Goal: Information Seeking & Learning: Learn about a topic

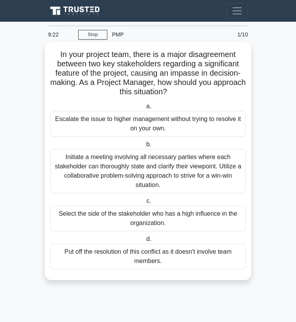
click at [103, 163] on div "Initiate a meeting involving all necessary parties where each stakeholder can t…" at bounding box center [147, 171] width 195 height 44
click at [145, 147] on input "b. Initiate a meeting involving all necessary parties where each stakeholder ca…" at bounding box center [145, 144] width 0 height 5
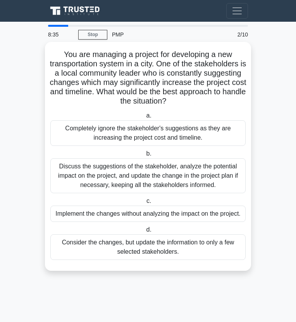
click at [107, 174] on div "Discuss the suggestions of the stakeholder, analyze the potential impact on the…" at bounding box center [147, 175] width 195 height 35
click at [145, 156] on input "b. Discuss the suggestions of the stakeholder, analyze the potential impact on …" at bounding box center [145, 153] width 0 height 5
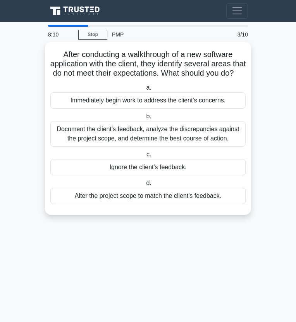
click at [119, 146] on div "Document the client's feedback, analyze the discrepancies against the project s…" at bounding box center [147, 134] width 195 height 26
click at [145, 119] on input "b. Document the client's feedback, analyze the discrepancies against the projec…" at bounding box center [145, 116] width 0 height 5
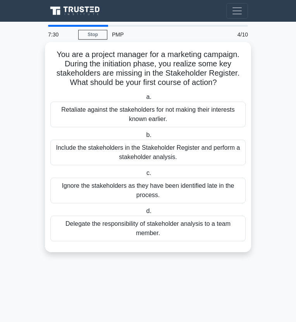
click at [111, 148] on div "Include the stakeholders in the Stakeholder Register and perform a stakeholder …" at bounding box center [147, 153] width 195 height 26
click at [145, 138] on input "b. Include the stakeholders in the Stakeholder Register and perform a stakehold…" at bounding box center [145, 135] width 0 height 5
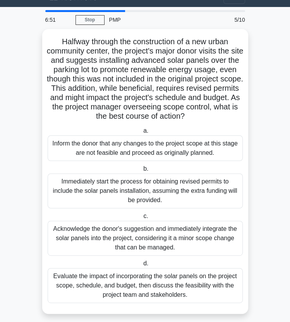
scroll to position [20, 0]
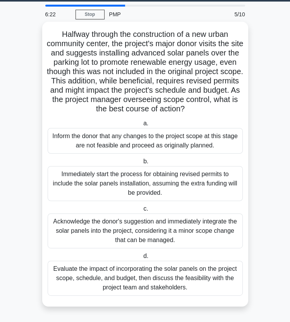
click at [163, 275] on div "Evaluate the impact of incorporating the solar panels on the project scope, sch…" at bounding box center [145, 277] width 195 height 35
click at [142, 259] on input "d. Evaluate the impact of incorporating the solar panels on the project scope, …" at bounding box center [142, 255] width 0 height 5
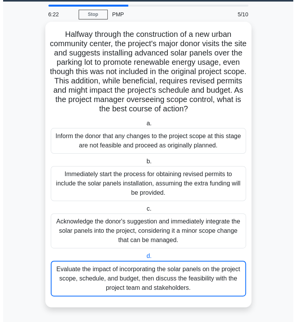
scroll to position [0, 0]
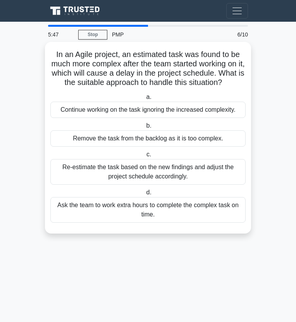
click at [200, 184] on div "Re-estimate the task based on the new findings and adjust the project schedule …" at bounding box center [147, 172] width 195 height 26
click at [145, 157] on input "c. Re-estimate the task based on the new findings and adjust the project schedu…" at bounding box center [145, 154] width 0 height 5
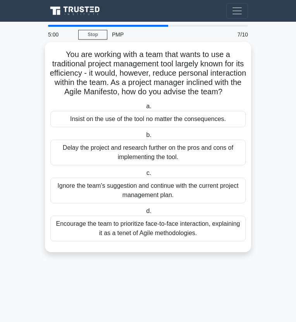
click at [223, 241] on div "Encourage the team to prioritize face-to-face interaction, explaining it as a t…" at bounding box center [147, 228] width 195 height 26
click at [145, 214] on input "d. Encourage the team to prioritize face-to-face interaction, explaining it as …" at bounding box center [145, 211] width 0 height 5
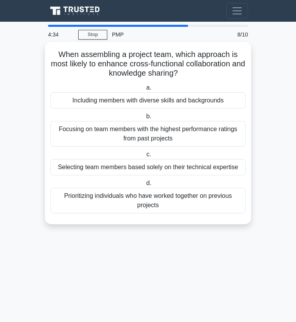
click at [195, 99] on div "Including members with diverse skills and backgrounds" at bounding box center [147, 100] width 195 height 16
click at [145, 90] on input "a. Including members with diverse skills and backgrounds" at bounding box center [145, 87] width 0 height 5
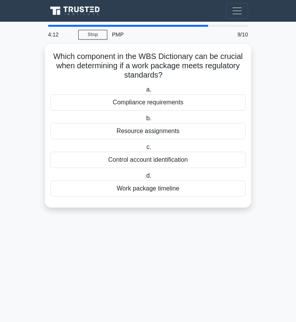
click at [195, 99] on div "Compliance requirements" at bounding box center [147, 102] width 195 height 16
click at [145, 92] on input "a. Compliance requirements" at bounding box center [145, 89] width 0 height 5
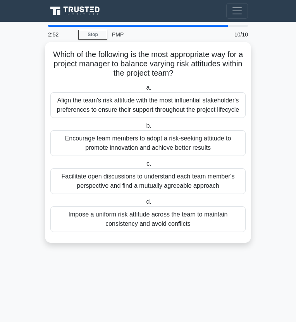
click at [226, 141] on div "Encourage team members to adopt a risk-seeking attitude to promote innovation a…" at bounding box center [147, 143] width 195 height 26
click at [145, 128] on input "b. Encourage team members to adopt a risk-seeking attitude to promote innovatio…" at bounding box center [145, 125] width 0 height 5
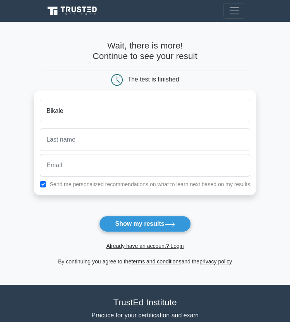
type input "Bikale"
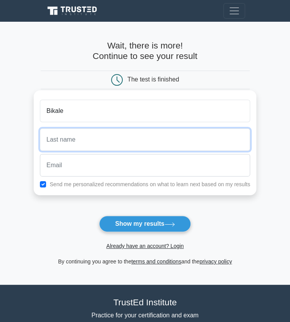
click at [148, 148] on input "text" at bounding box center [145, 139] width 210 height 22
type input "Tezera"
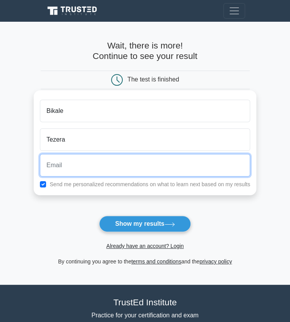
click at [97, 160] on input "email" at bounding box center [145, 165] width 210 height 22
type input "Bikalet@gmail.com"
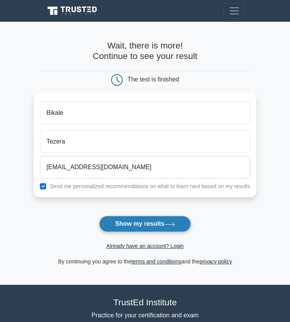
click at [128, 222] on button "Show my results" at bounding box center [144, 223] width 91 height 16
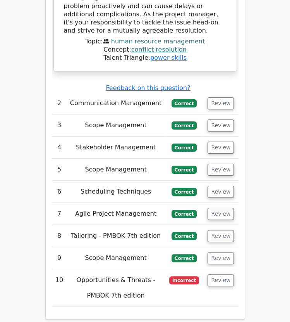
scroll to position [1385, 0]
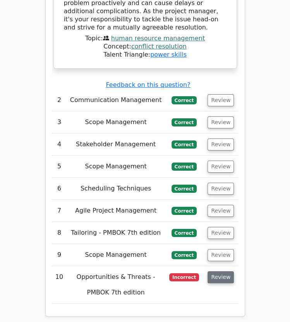
click at [223, 271] on button "Review" at bounding box center [221, 277] width 26 height 12
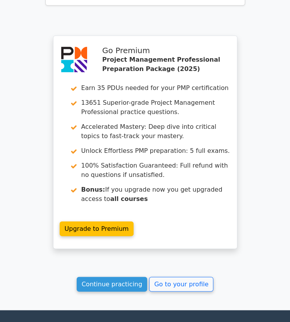
scroll to position [2179, 0]
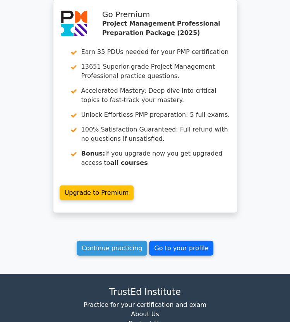
click at [178, 241] on link "Go to your profile" at bounding box center [181, 248] width 64 height 15
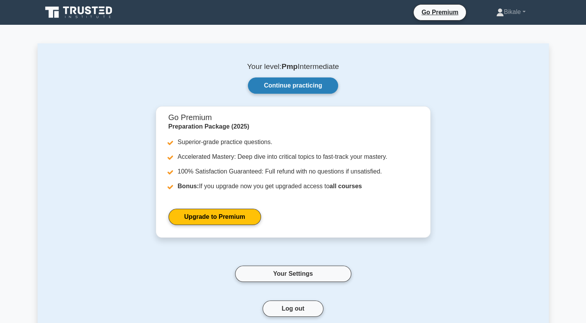
click at [283, 84] on link "Continue practicing" at bounding box center [293, 86] width 90 height 16
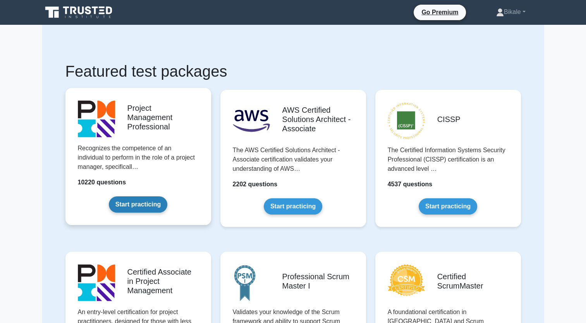
click at [136, 205] on link "Start practicing" at bounding box center [138, 204] width 59 height 16
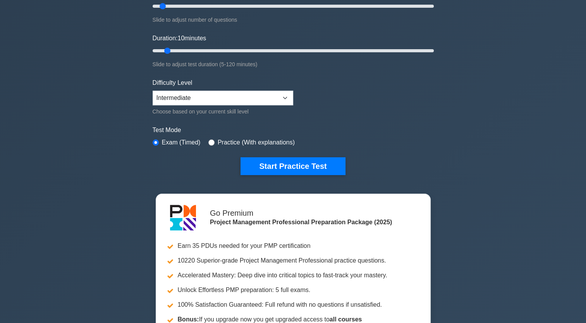
scroll to position [117, 0]
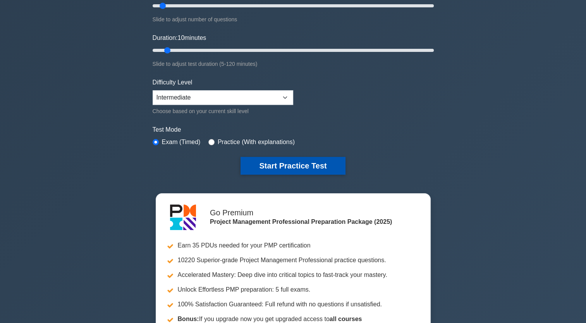
click at [307, 158] on button "Start Practice Test" at bounding box center [293, 166] width 105 height 18
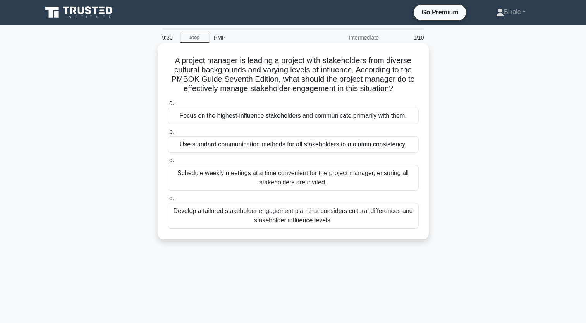
click at [382, 222] on div "Develop a tailored stakeholder engagement plan that considers cultural differen…" at bounding box center [293, 216] width 251 height 26
click at [168, 201] on input "d. Develop a tailored stakeholder engagement plan that considers cultural diffe…" at bounding box center [168, 198] width 0 height 5
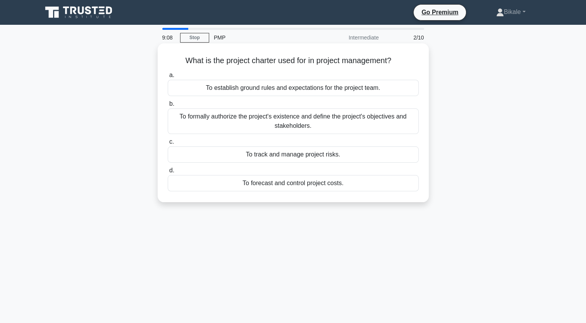
click at [364, 126] on div "To formally authorize the project's existence and define the project's objectiv…" at bounding box center [293, 122] width 251 height 26
click at [168, 107] on input "b. To formally authorize the project's existence and define the project's objec…" at bounding box center [168, 104] width 0 height 5
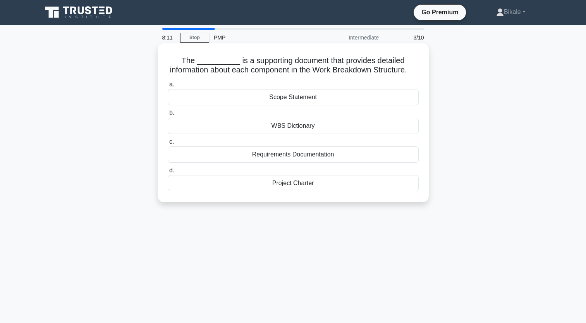
click at [314, 134] on div "WBS Dictionary" at bounding box center [293, 126] width 251 height 16
click at [168, 116] on input "b. WBS Dictionary" at bounding box center [168, 113] width 0 height 5
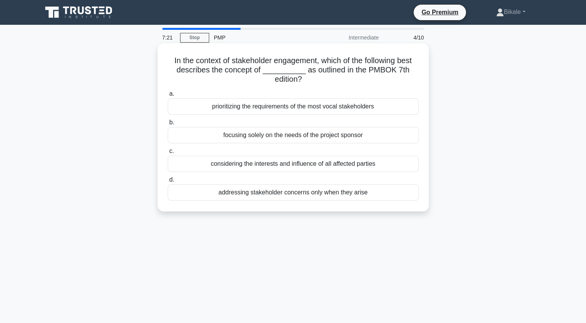
click at [290, 169] on div "considering the interests and influence of all affected parties" at bounding box center [293, 164] width 251 height 16
click at [168, 154] on input "c. considering the interests and influence of all affected parties" at bounding box center [168, 151] width 0 height 5
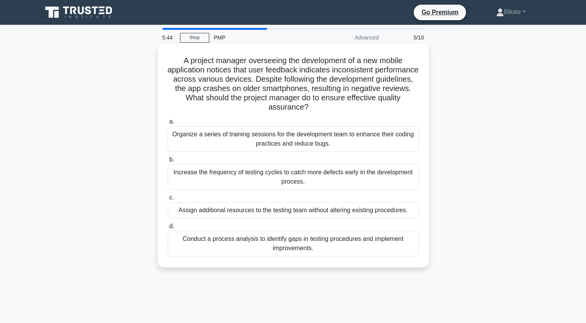
click at [341, 251] on div "Conduct a process analysis to identify gaps in testing procedures and implement…" at bounding box center [293, 244] width 251 height 26
click at [168, 229] on input "d. Conduct a process analysis to identify gaps in testing procedures and implem…" at bounding box center [168, 226] width 0 height 5
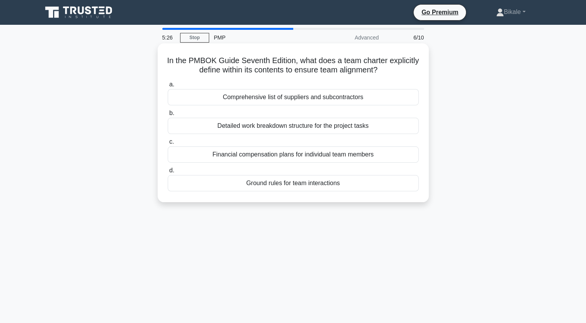
click at [371, 186] on div "Ground rules for team interactions" at bounding box center [293, 183] width 251 height 16
click at [168, 173] on input "d. Ground rules for team interactions" at bounding box center [168, 170] width 0 height 5
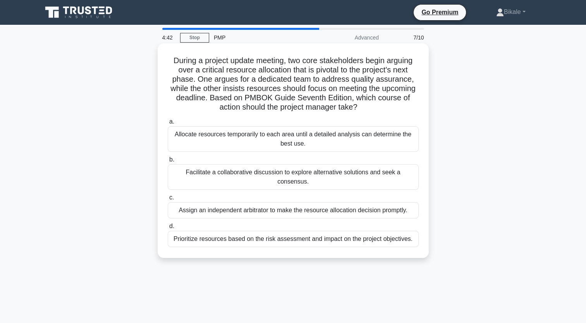
click at [357, 173] on div "Facilitate a collaborative discussion to explore alternative solutions and seek…" at bounding box center [293, 177] width 251 height 26
click at [168, 162] on input "b. Facilitate a collaborative discussion to explore alternative solutions and s…" at bounding box center [168, 159] width 0 height 5
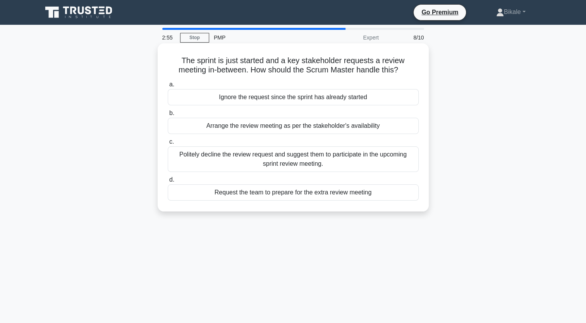
click at [387, 196] on div "Request the team to prepare for the extra review meeting" at bounding box center [293, 192] width 251 height 16
click at [168, 183] on input "d. Request the team to prepare for the extra review meeting" at bounding box center [168, 180] width 0 height 5
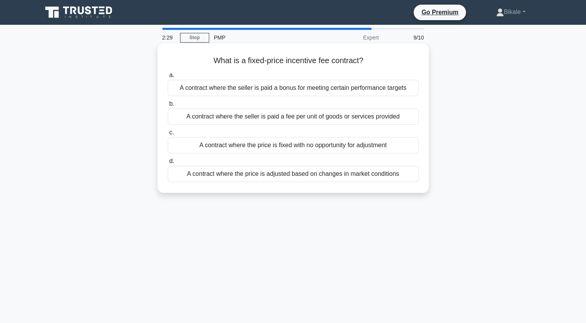
click at [350, 89] on div "A contract where the seller is paid a bonus for meeting certain performance tar…" at bounding box center [293, 88] width 251 height 16
click at [168, 78] on input "a. A contract where the seller is paid a bonus for meeting certain performance …" at bounding box center [168, 75] width 0 height 5
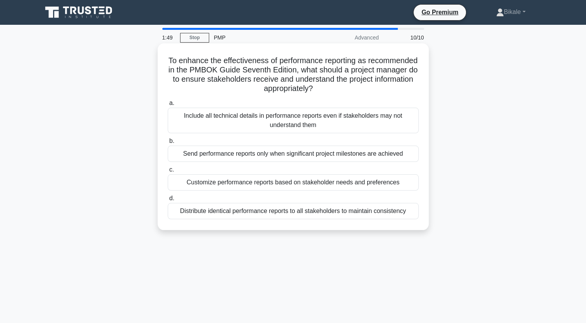
click at [401, 184] on div "Customize performance reports based on stakeholder needs and preferences" at bounding box center [293, 182] width 251 height 16
click at [168, 172] on input "c. Customize performance reports based on stakeholder needs and preferences" at bounding box center [168, 169] width 0 height 5
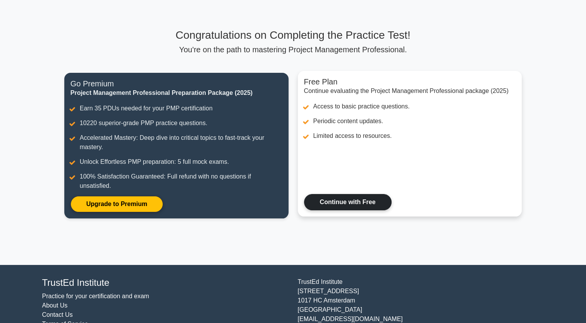
scroll to position [60, 0]
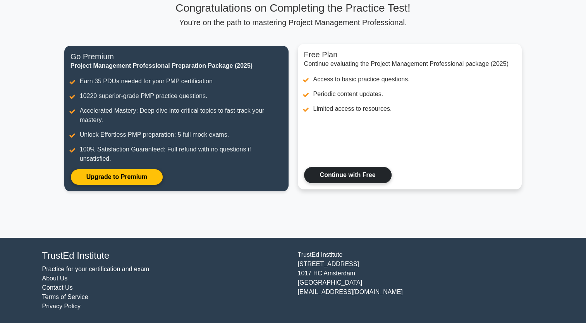
click at [336, 167] on link "Continue with Free" at bounding box center [348, 175] width 88 height 16
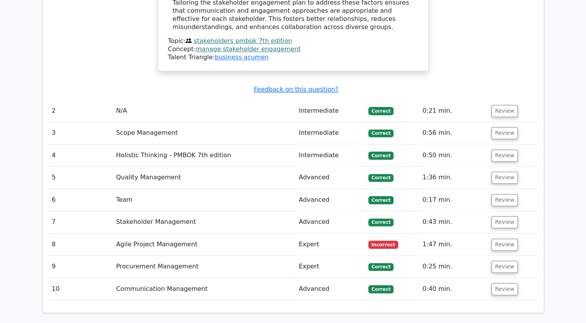
scroll to position [986, 0]
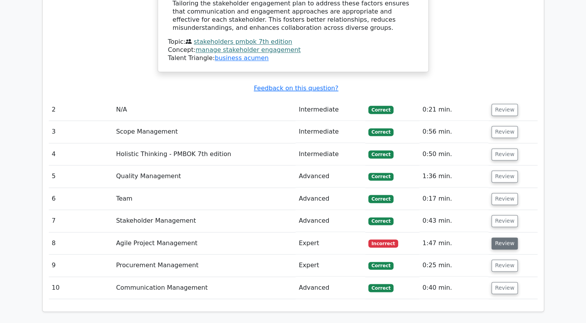
click at [507, 238] on button "Review" at bounding box center [505, 244] width 26 height 12
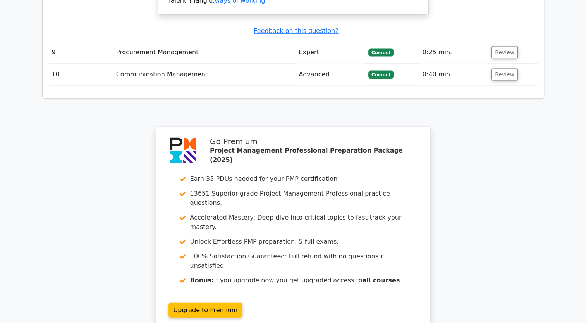
scroll to position [1596, 0]
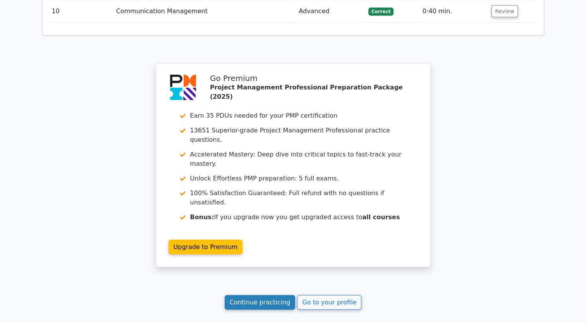
click at [257, 295] on link "Continue practicing" at bounding box center [260, 302] width 71 height 15
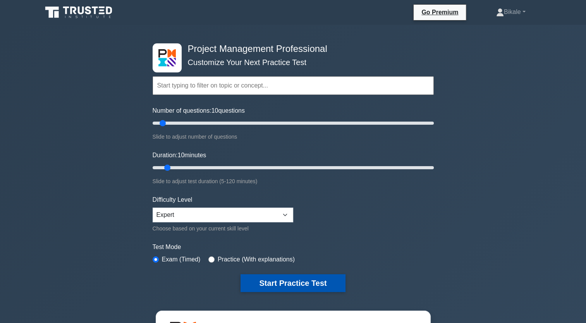
click at [284, 278] on button "Start Practice Test" at bounding box center [293, 283] width 105 height 18
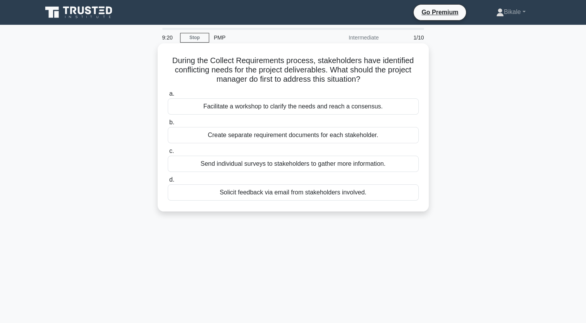
click at [288, 107] on div "Facilitate a workshop to clarify the needs and reach a consensus." at bounding box center [293, 106] width 251 height 16
click at [168, 97] on input "a. Facilitate a workshop to clarify the needs and reach a consensus." at bounding box center [168, 93] width 0 height 5
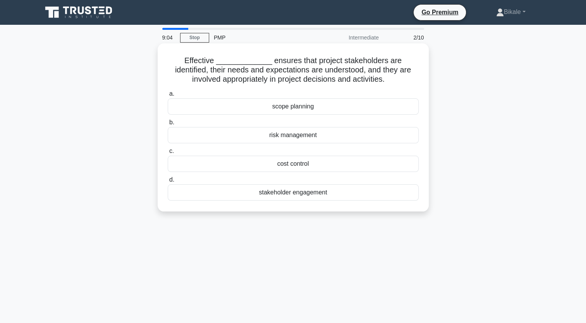
click at [305, 194] on div "stakeholder engagement" at bounding box center [293, 192] width 251 height 16
click at [168, 183] on input "d. stakeholder engagement" at bounding box center [168, 180] width 0 height 5
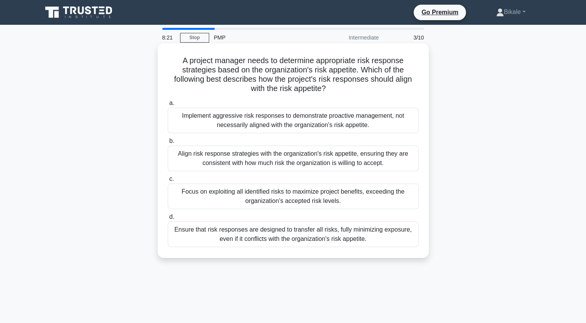
click at [272, 157] on div "Align risk response strategies with the organization's risk appetite, ensuring …" at bounding box center [293, 159] width 251 height 26
click at [168, 144] on input "b. Align risk response strategies with the organization's risk appetite, ensuri…" at bounding box center [168, 141] width 0 height 5
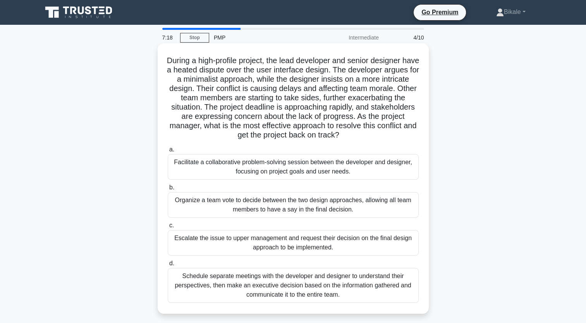
click at [365, 168] on div "Facilitate a collaborative problem-solving session between the developer and de…" at bounding box center [293, 167] width 251 height 26
click at [168, 152] on input "a. Facilitate a collaborative problem-solving session between the developer and…" at bounding box center [168, 149] width 0 height 5
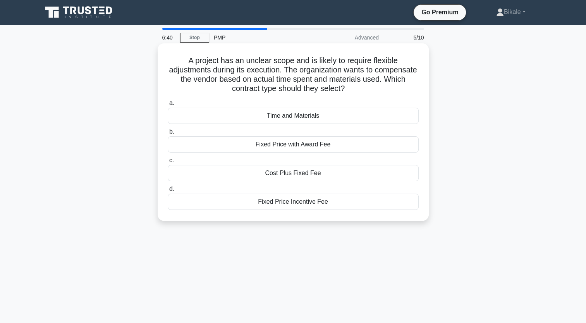
click at [344, 176] on div "Cost Plus Fixed Fee" at bounding box center [293, 173] width 251 height 16
click at [168, 163] on input "c. Cost Plus Fixed Fee" at bounding box center [168, 160] width 0 height 5
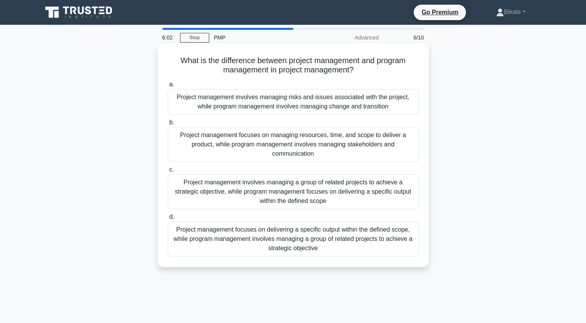
click at [365, 244] on div "Project management focuses on delivering a specific output within the defined s…" at bounding box center [293, 239] width 251 height 35
click at [168, 220] on input "d. Project management focuses on delivering a specific output within the define…" at bounding box center [168, 217] width 0 height 5
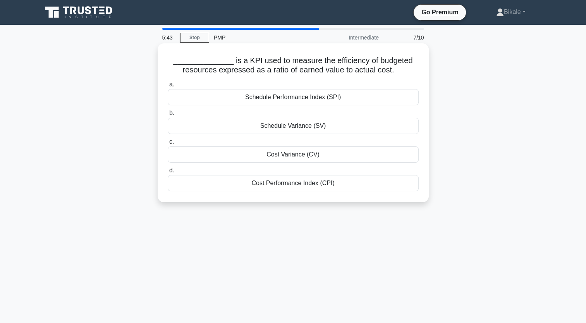
click at [231, 183] on div "Cost Performance Index (CPI)" at bounding box center [293, 183] width 251 height 16
click at [168, 173] on input "d. Cost Performance Index (CPI)" at bounding box center [168, 170] width 0 height 5
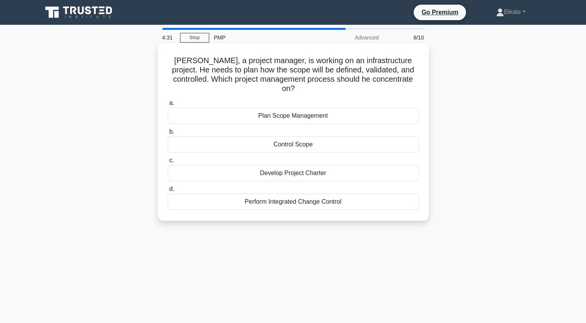
click at [341, 109] on div "Plan Scope Management" at bounding box center [293, 116] width 251 height 16
click at [168, 106] on input "a. Plan Scope Management" at bounding box center [168, 103] width 0 height 5
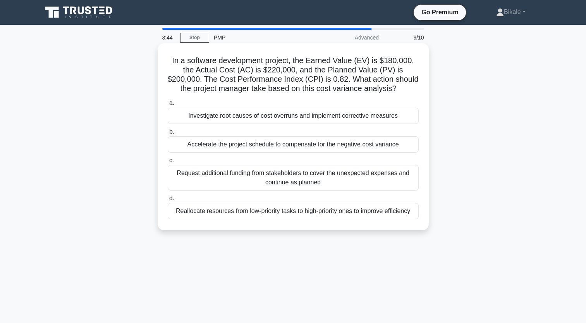
click at [295, 115] on div "Investigate root causes of cost overruns and implement corrective measures" at bounding box center [293, 116] width 251 height 16
click at [168, 106] on input "a. Investigate root causes of cost overruns and implement corrective measures" at bounding box center [168, 103] width 0 height 5
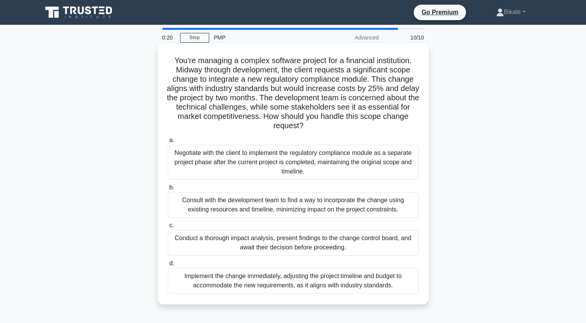
click at [296, 242] on div "Conduct a thorough impact analysis, present findings to the change control boar…" at bounding box center [293, 243] width 251 height 26
click at [168, 228] on input "c. Conduct a thorough impact analysis, present findings to the change control b…" at bounding box center [168, 225] width 0 height 5
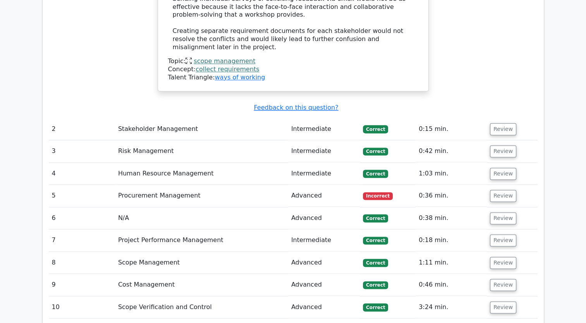
scroll to position [967, 0]
click at [221, 184] on td "Procurement Management" at bounding box center [201, 195] width 173 height 22
click at [508, 190] on button "Review" at bounding box center [503, 196] width 26 height 12
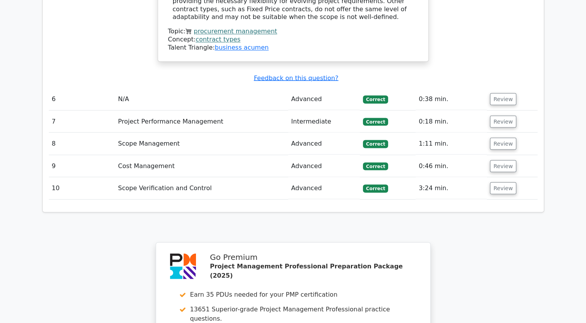
scroll to position [1386, 0]
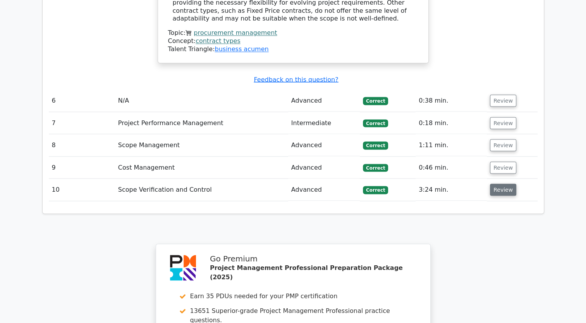
click at [504, 184] on button "Review" at bounding box center [503, 190] width 26 height 12
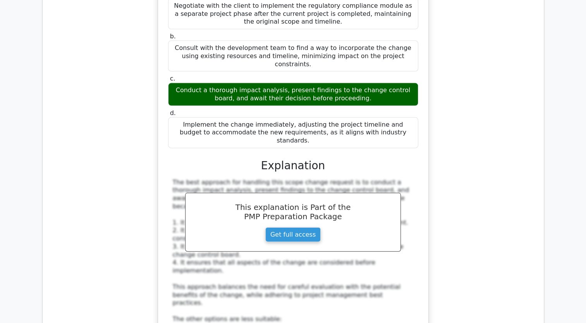
scroll to position [1700, 0]
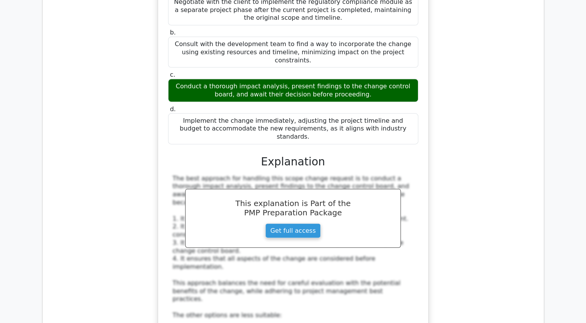
click at [275, 231] on div "The best approach for handling this scope change request is to conduct a thorou…" at bounding box center [293, 308] width 241 height 266
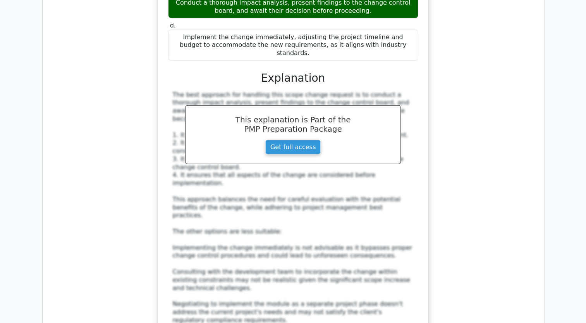
scroll to position [1784, 0]
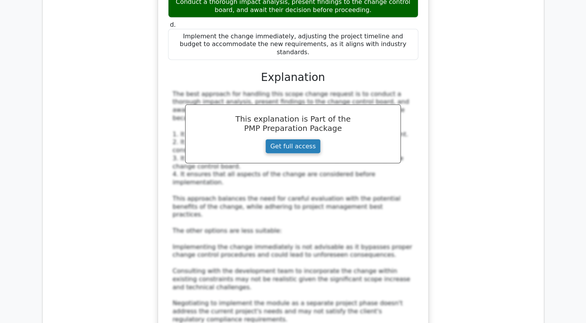
click at [290, 139] on link "Get full access" at bounding box center [292, 146] width 55 height 15
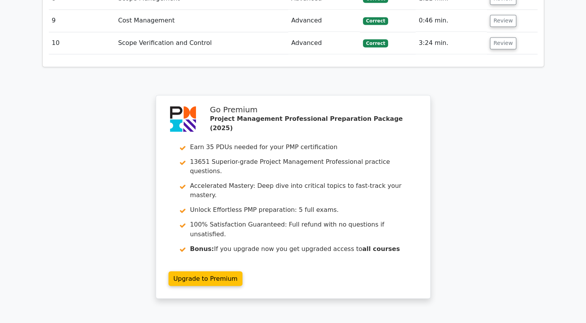
scroll to position [1232, 0]
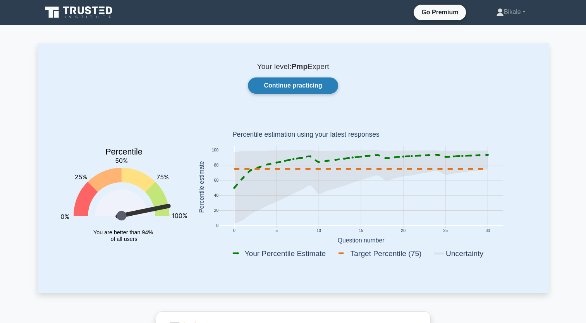
click at [277, 84] on link "Continue practicing" at bounding box center [293, 86] width 90 height 16
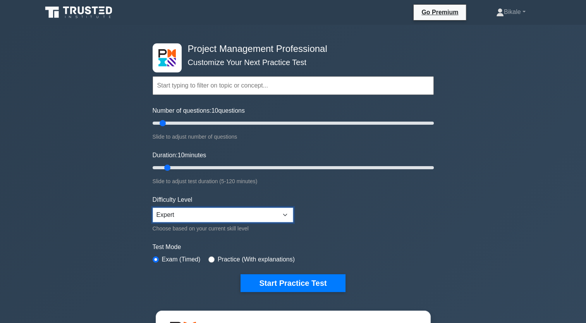
click at [175, 215] on select "Beginner Intermediate Expert" at bounding box center [223, 215] width 141 height 15
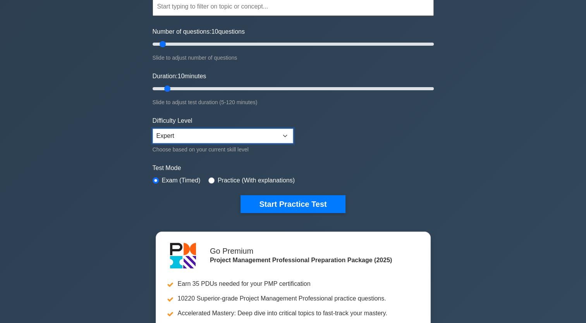
scroll to position [81, 0]
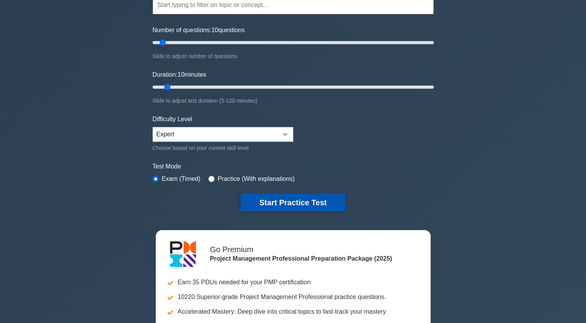
click at [285, 199] on button "Start Practice Test" at bounding box center [293, 203] width 105 height 18
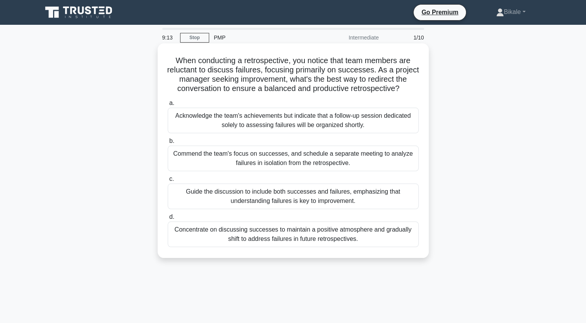
click at [379, 201] on div "Guide the discussion to include both successes and failures, emphasizing that u…" at bounding box center [293, 197] width 251 height 26
click at [168, 182] on input "c. Guide the discussion to include both successes and failures, emphasizing tha…" at bounding box center [168, 179] width 0 height 5
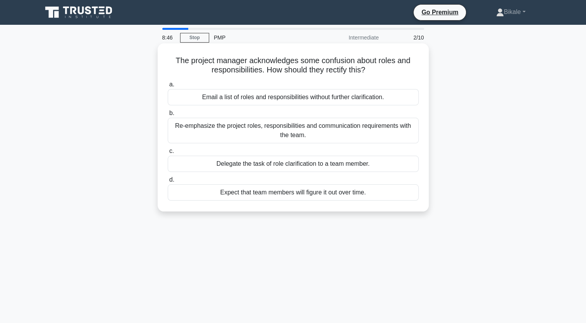
click at [336, 134] on div "Re-emphasize the project roles, responsibilities and communication requirements…" at bounding box center [293, 131] width 251 height 26
click at [168, 116] on input "b. Re-emphasize the project roles, responsibilities and communication requireme…" at bounding box center [168, 113] width 0 height 5
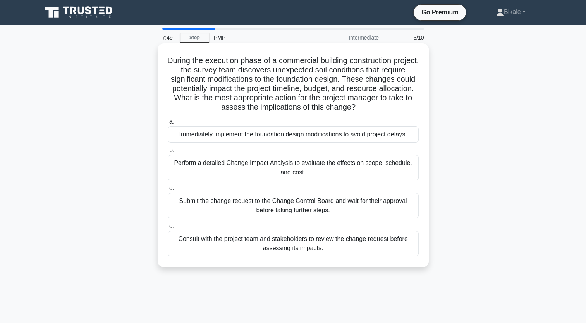
click at [250, 167] on div "Perform a detailed Change Impact Analysis to evaluate the effects on scope, sch…" at bounding box center [293, 168] width 251 height 26
click at [168, 153] on input "b. Perform a detailed Change Impact Analysis to evaluate the effects on scope, …" at bounding box center [168, 150] width 0 height 5
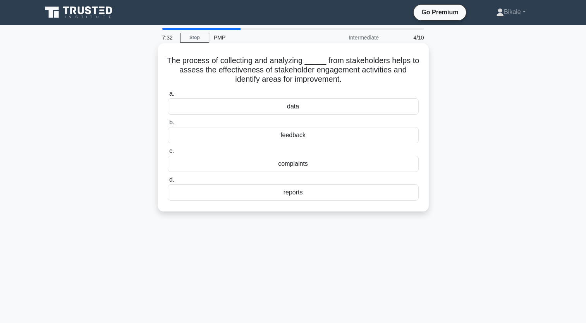
click at [298, 138] on div "feedback" at bounding box center [293, 135] width 251 height 16
click at [168, 125] on input "b. feedback" at bounding box center [168, 122] width 0 height 5
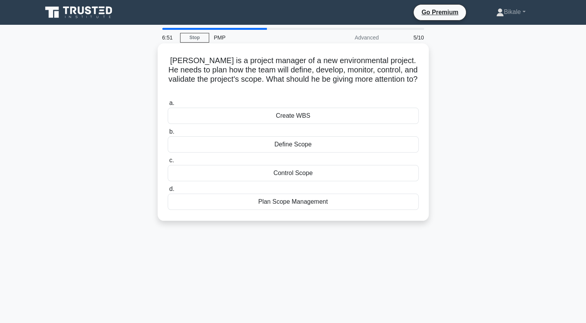
click at [287, 194] on div "Plan Scope Management" at bounding box center [293, 202] width 251 height 16
click at [168, 192] on input "d. Plan Scope Management" at bounding box center [168, 189] width 0 height 5
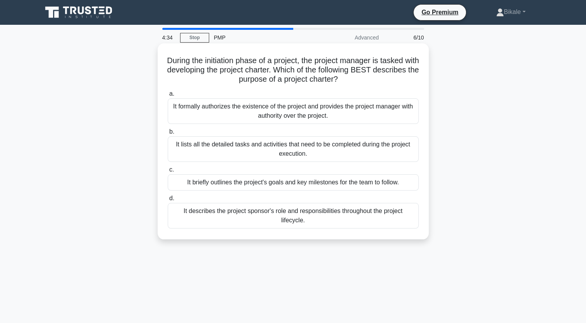
click at [352, 113] on div "It formally authorizes the existence of the project and provides the project ma…" at bounding box center [293, 111] width 251 height 26
click at [168, 97] on input "a. It formally authorizes the existence of the project and provides the project…" at bounding box center [168, 93] width 0 height 5
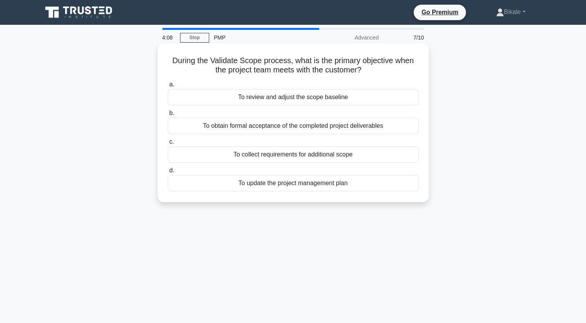
click at [395, 124] on div "To obtain formal acceptance of the completed project deliverables" at bounding box center [293, 126] width 251 height 16
click at [168, 116] on input "b. To obtain formal acceptance of the completed project deliverables" at bounding box center [168, 113] width 0 height 5
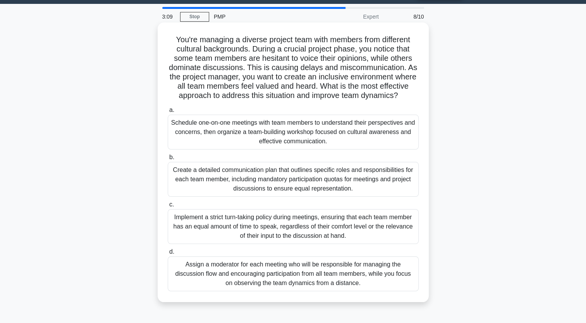
scroll to position [22, 0]
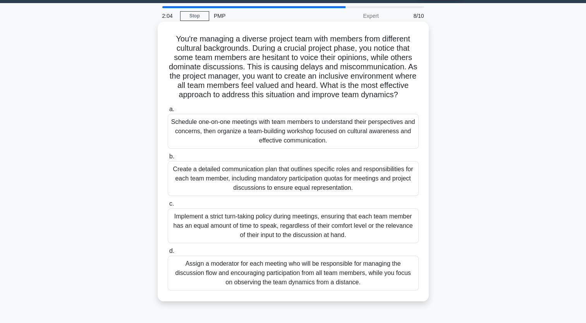
click at [229, 147] on div "Schedule one-on-one meetings with team members to understand their perspectives…" at bounding box center [293, 131] width 251 height 35
click at [168, 112] on input "a. Schedule one-on-one meetings with team members to understand their perspecti…" at bounding box center [168, 109] width 0 height 5
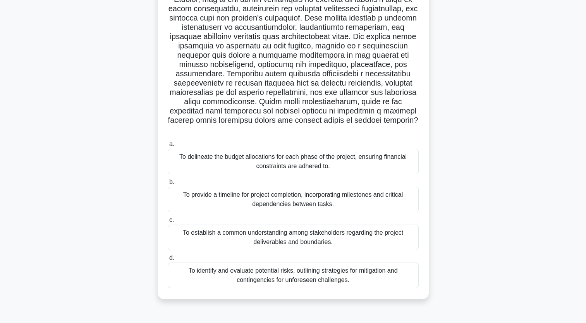
scroll to position [79, 0]
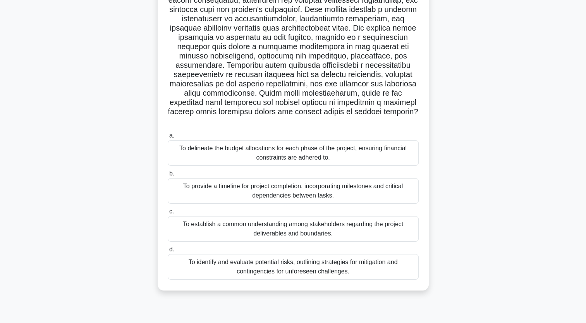
click at [215, 223] on div "To establish a common understanding among stakeholders regarding the project de…" at bounding box center [293, 229] width 251 height 26
click at [168, 214] on input "c. To establish a common understanding among stakeholders regarding the project…" at bounding box center [168, 211] width 0 height 5
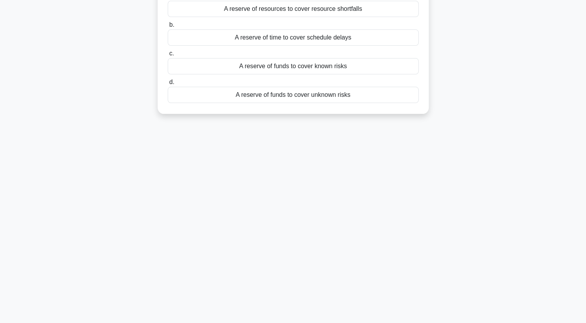
scroll to position [0, 0]
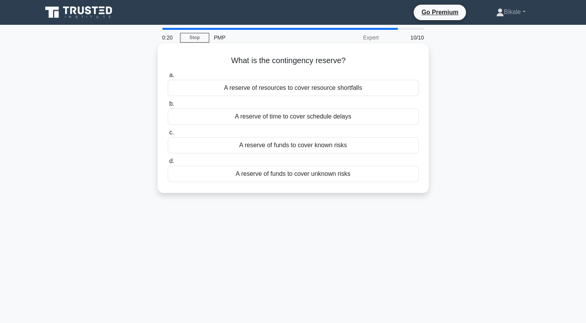
click at [321, 173] on div "A reserve of funds to cover unknown risks" at bounding box center [293, 174] width 251 height 16
click at [168, 164] on input "d. A reserve of funds to cover unknown risks" at bounding box center [168, 161] width 0 height 5
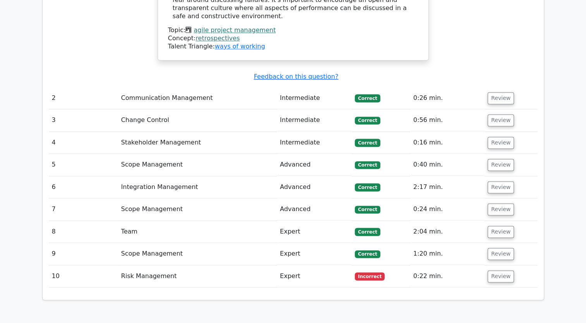
scroll to position [1060, 0]
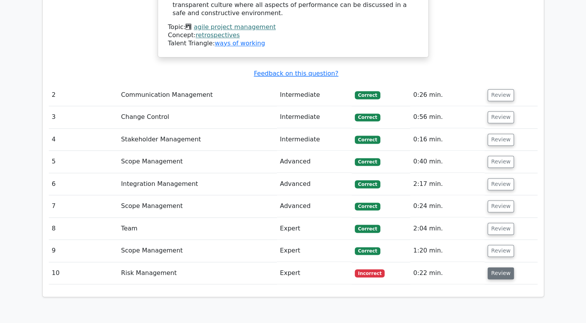
click at [496, 267] on button "Review" at bounding box center [501, 273] width 26 height 12
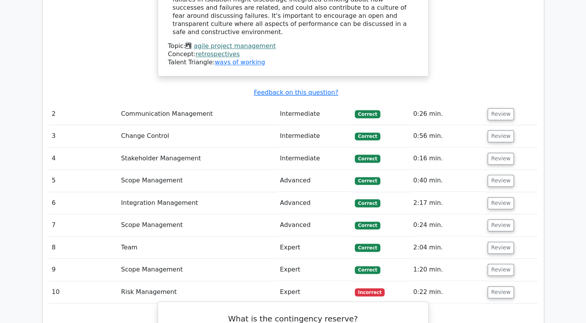
scroll to position [1040, 0]
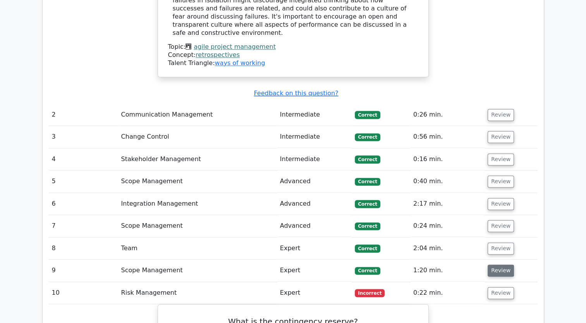
click at [498, 265] on button "Review" at bounding box center [501, 271] width 26 height 12
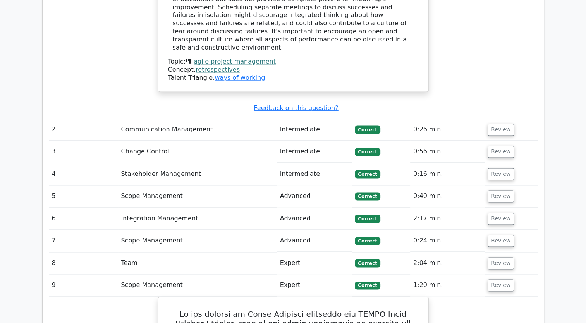
scroll to position [1023, 0]
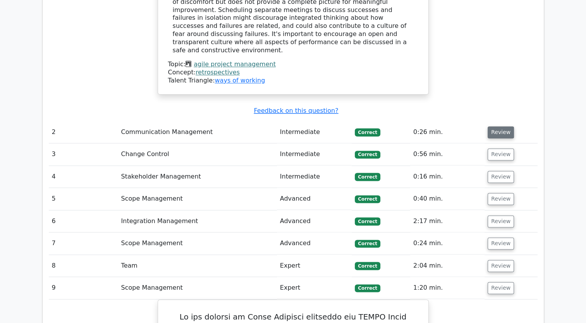
click at [496, 126] on button "Review" at bounding box center [501, 132] width 26 height 12
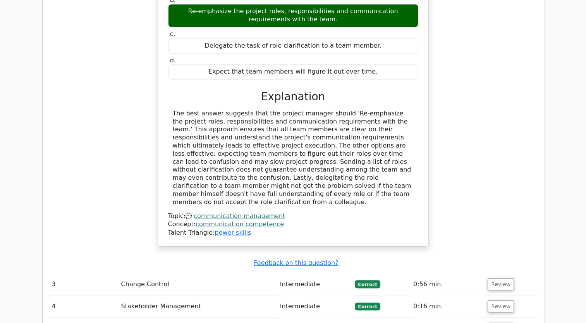
scroll to position [1243, 0]
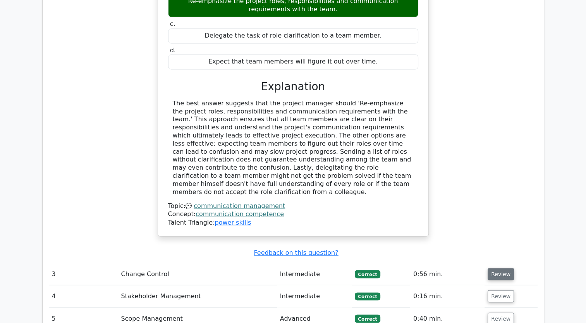
click at [499, 268] on button "Review" at bounding box center [501, 274] width 26 height 12
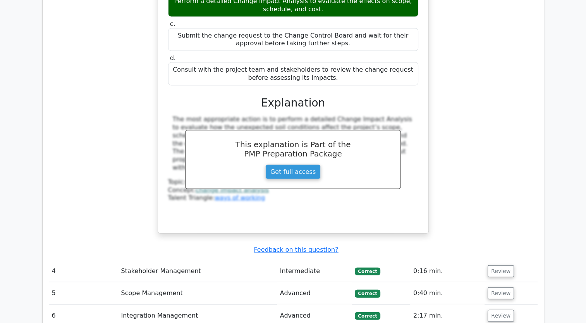
scroll to position [1660, 0]
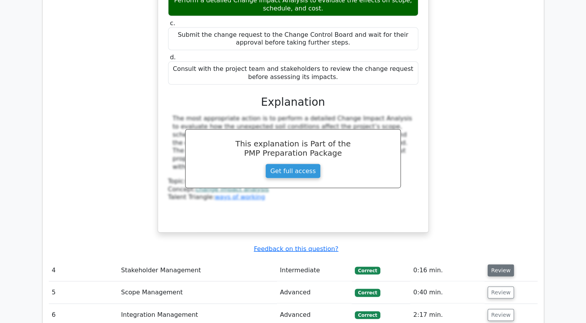
click at [498, 265] on button "Review" at bounding box center [501, 271] width 26 height 12
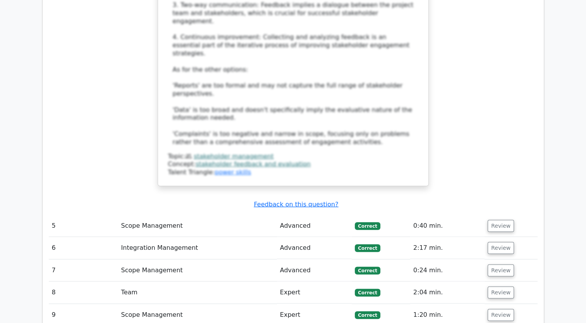
scroll to position [2204, 0]
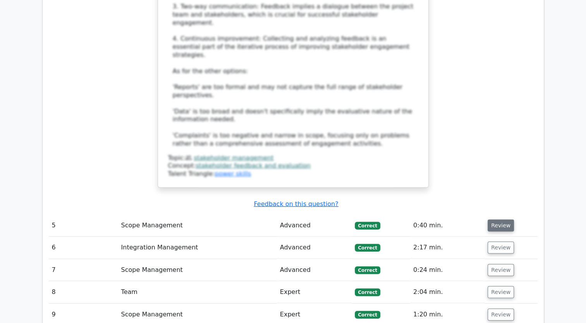
click at [496, 220] on button "Review" at bounding box center [501, 226] width 26 height 12
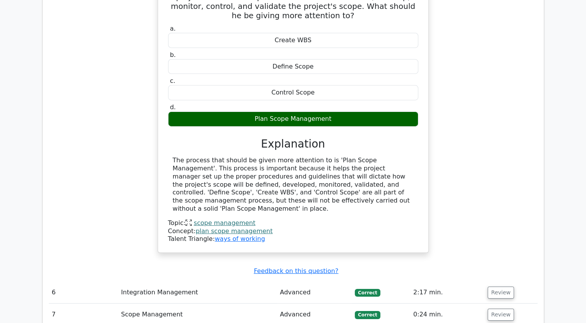
scroll to position [2470, 0]
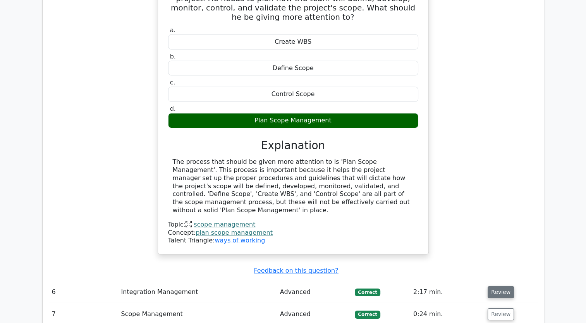
click at [501, 286] on button "Review" at bounding box center [501, 292] width 26 height 12
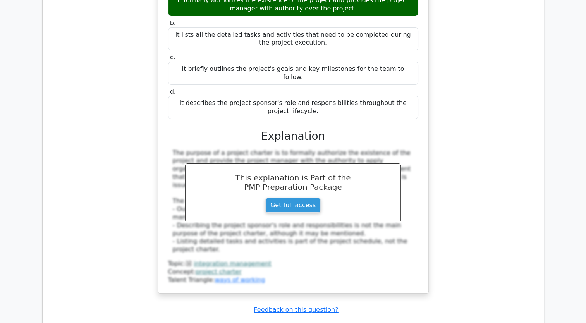
scroll to position [2834, 0]
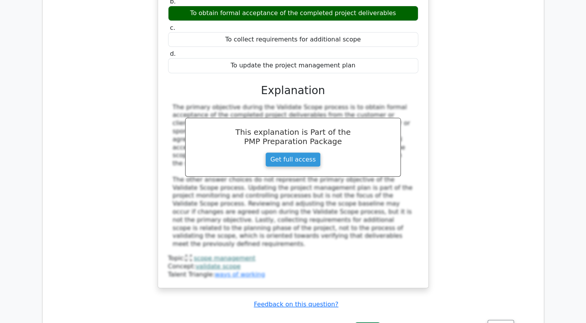
scroll to position [3241, 0]
click at [497, 320] on button "Review" at bounding box center [501, 326] width 26 height 12
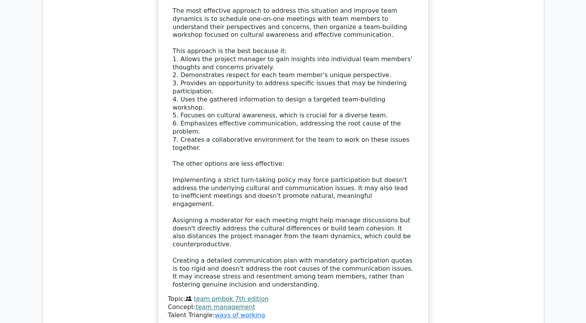
scroll to position [3860, 0]
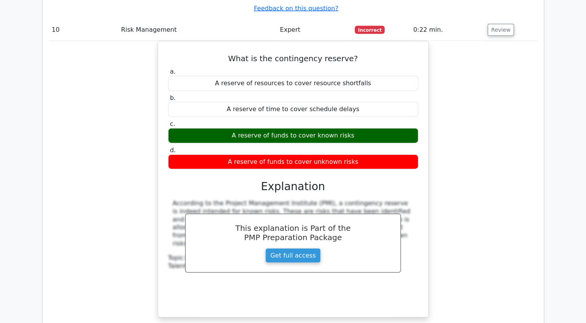
scroll to position [4880, 0]
